Goal: Navigation & Orientation: Find specific page/section

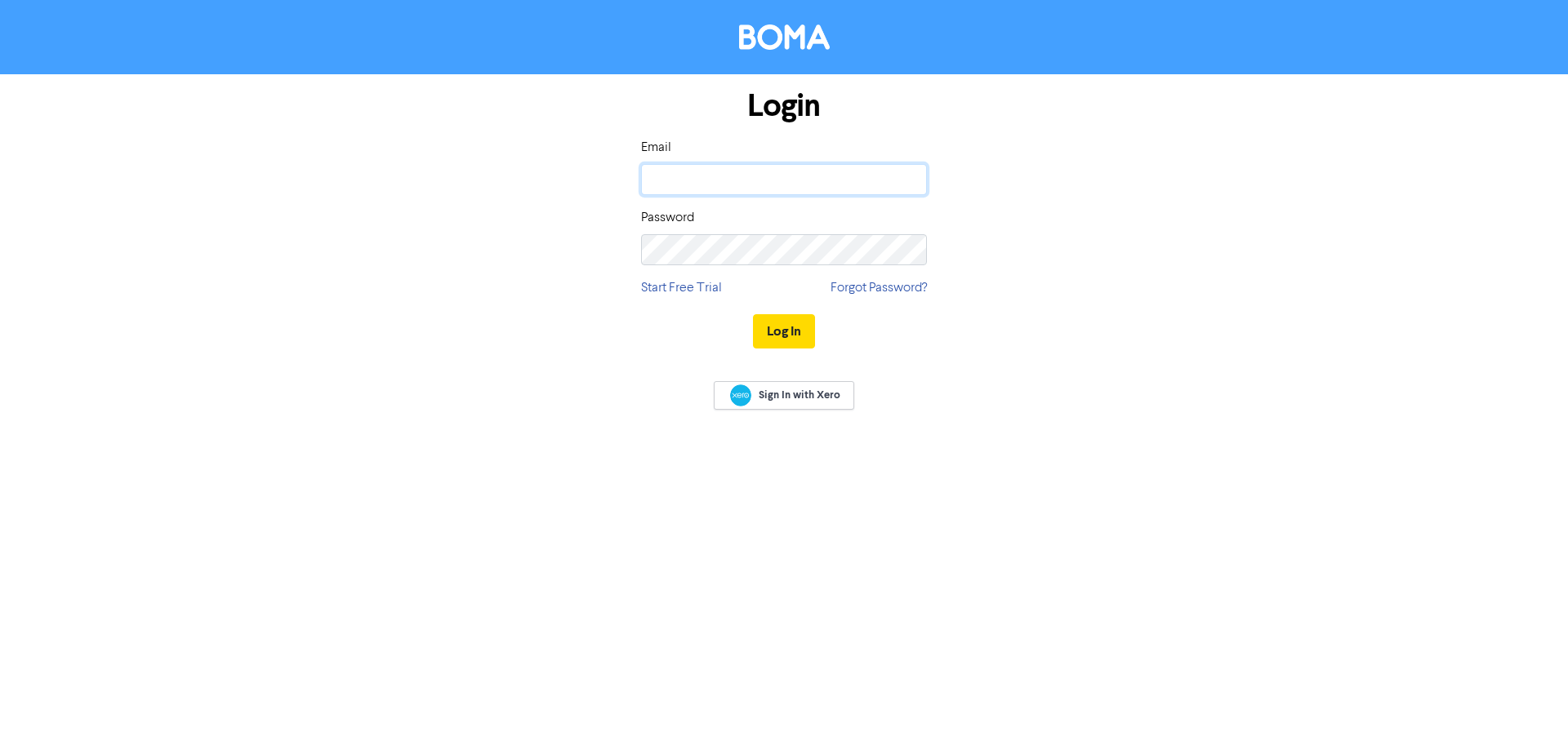
click at [707, 181] on input "email" at bounding box center [783, 180] width 286 height 31
type input "[PERSON_NAME][EMAIL_ADDRESS][DOMAIN_NAME]"
click at [753, 314] on button "Log In" at bounding box center [784, 331] width 62 height 34
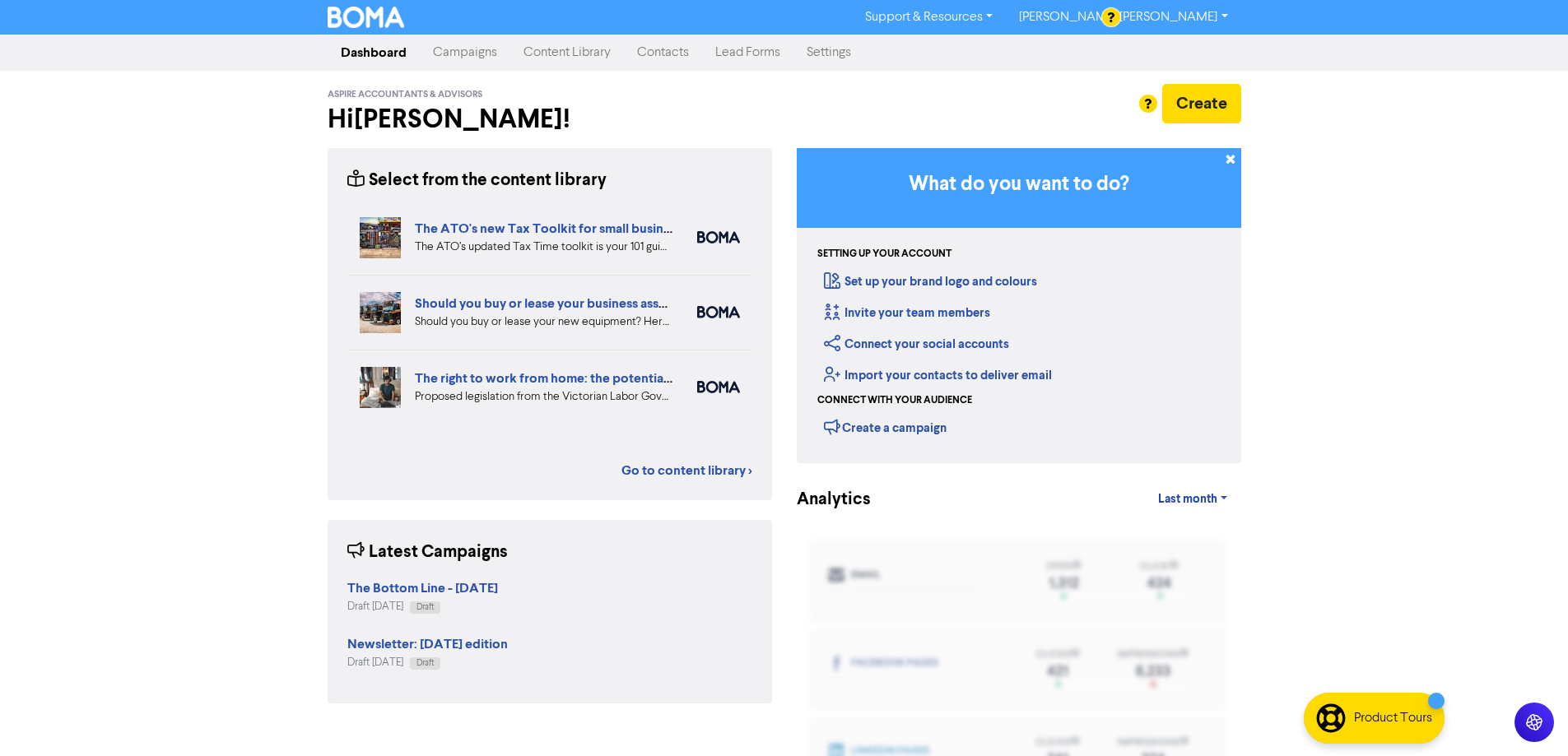
click at [474, 50] on link "Campaigns" at bounding box center [465, 53] width 91 height 33
